Goal: Find specific page/section: Find specific page/section

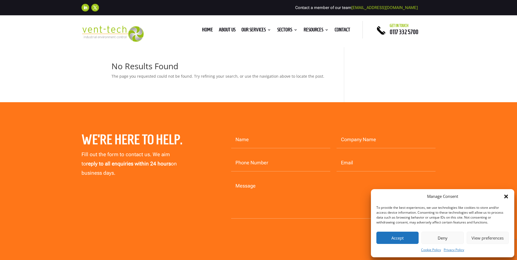
click at [505, 197] on icon "Close dialog" at bounding box center [506, 196] width 4 height 4
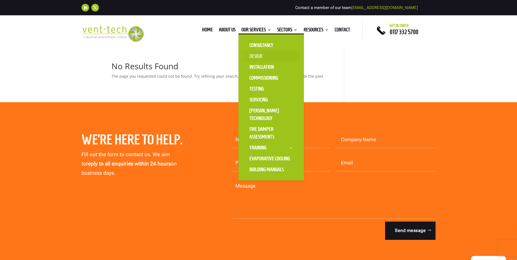
click at [258, 57] on link "Design" at bounding box center [271, 56] width 54 height 11
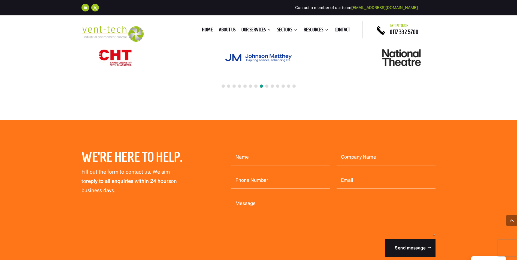
scroll to position [1906, 0]
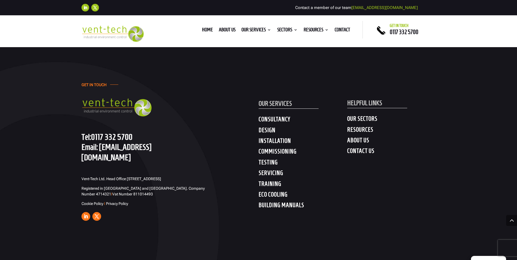
scroll to position [315, 0]
